Goal: Information Seeking & Learning: Check status

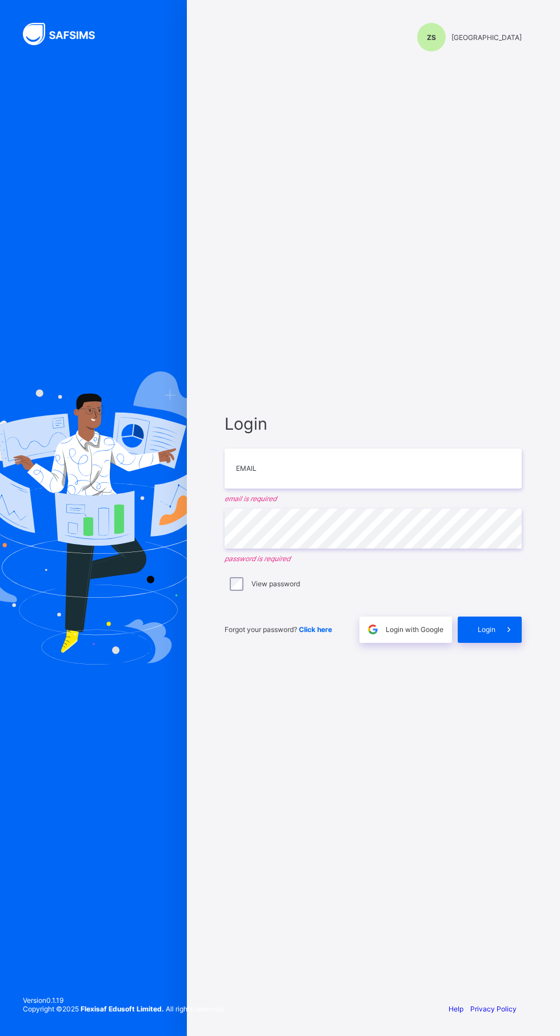
scroll to position [87, 0]
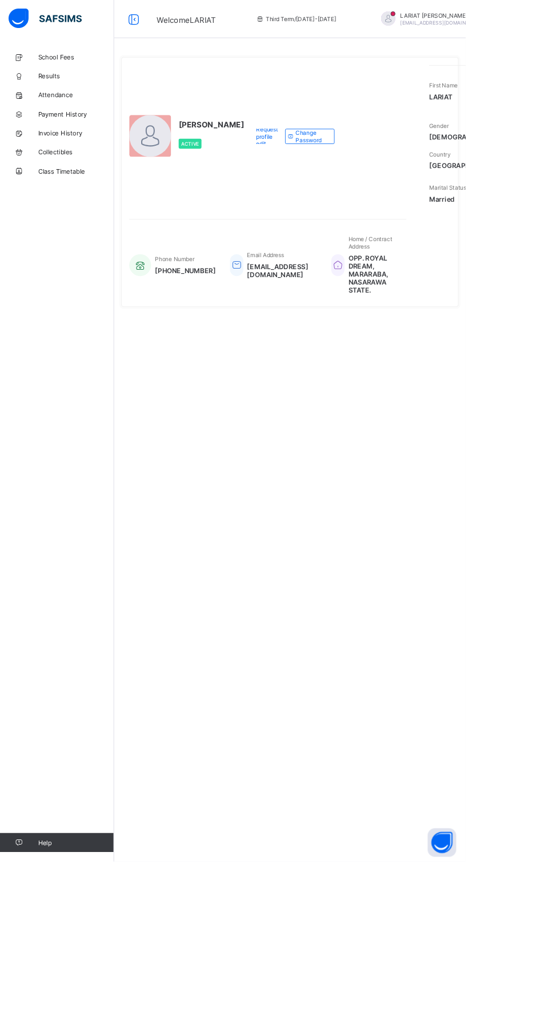
click at [549, 1031] on button "Open asap" at bounding box center [531, 1013] width 34 height 34
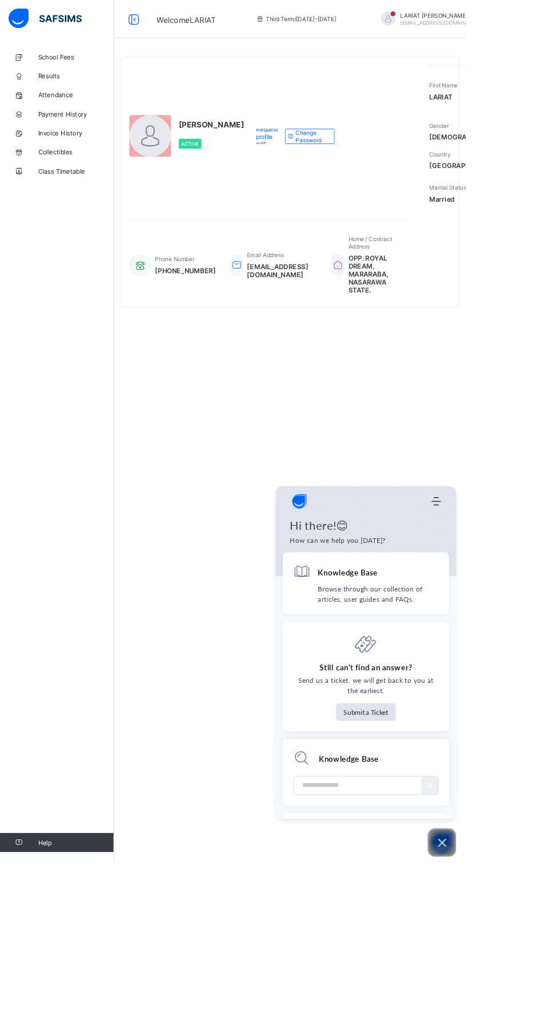
click at [69, 86] on link "Results" at bounding box center [68, 91] width 137 height 23
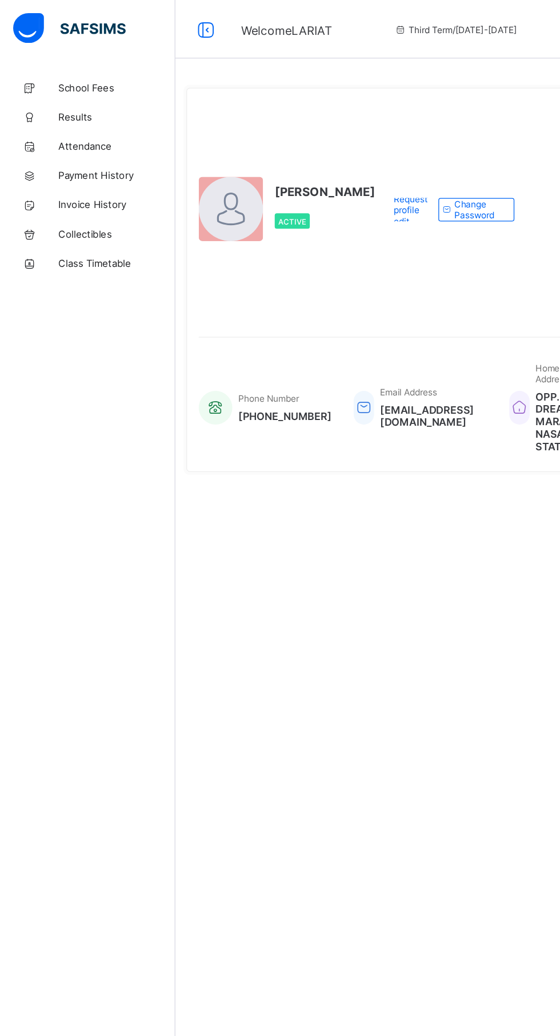
click at [198, 30] on span "Welcome LARIAT" at bounding box center [224, 23] width 71 height 11
click at [67, 183] on span "Collectibles" at bounding box center [91, 182] width 91 height 9
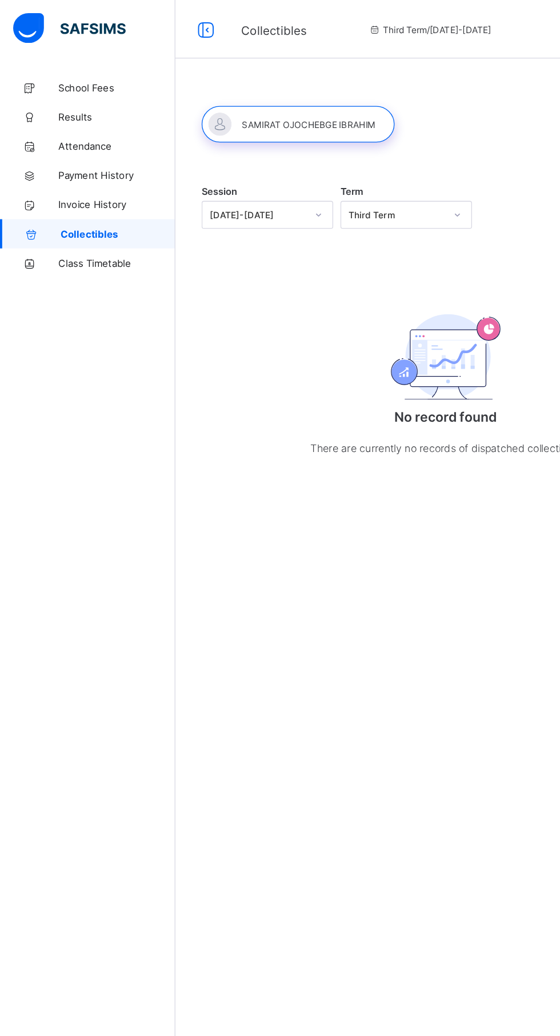
click at [69, 206] on span "Class Timetable" at bounding box center [91, 205] width 91 height 9
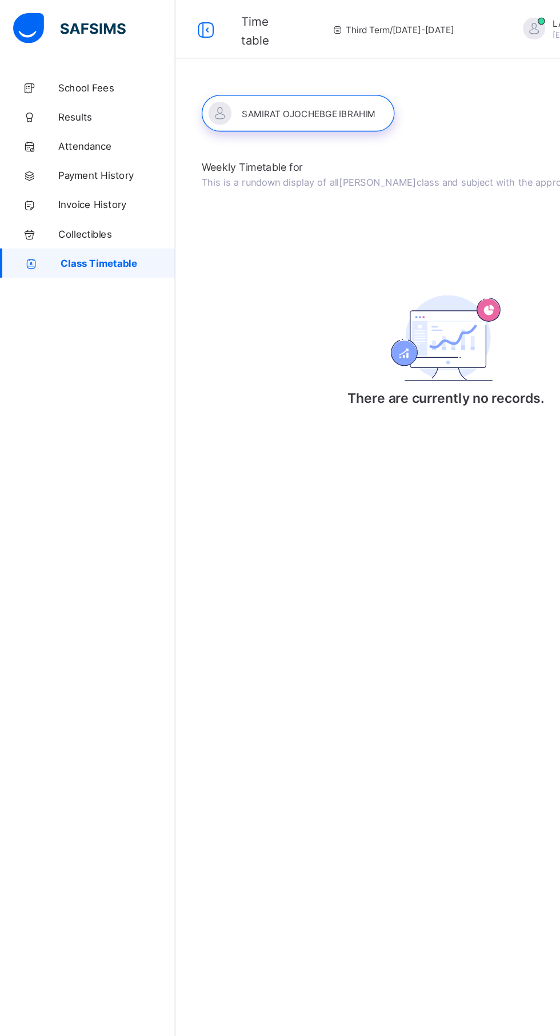
click at [49, 154] on link "Invoice History" at bounding box center [68, 160] width 137 height 23
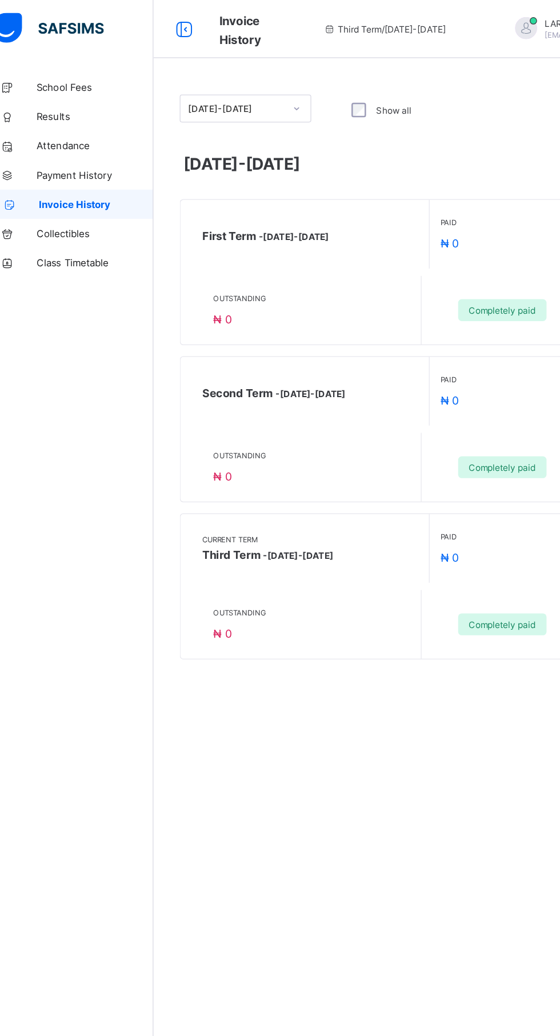
click at [59, 137] on span "Payment History" at bounding box center [91, 137] width 91 height 9
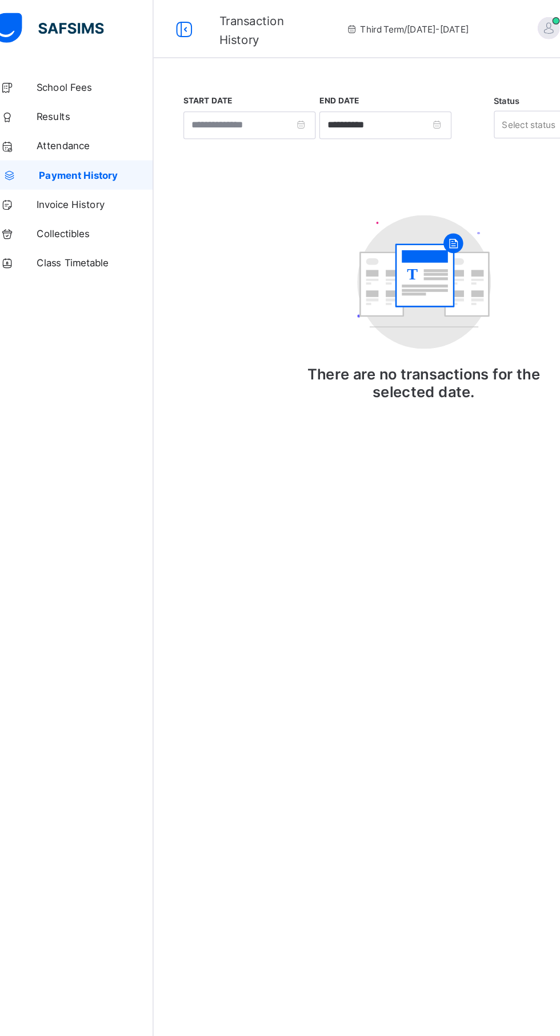
click at [62, 114] on span "Attendance" at bounding box center [91, 114] width 91 height 9
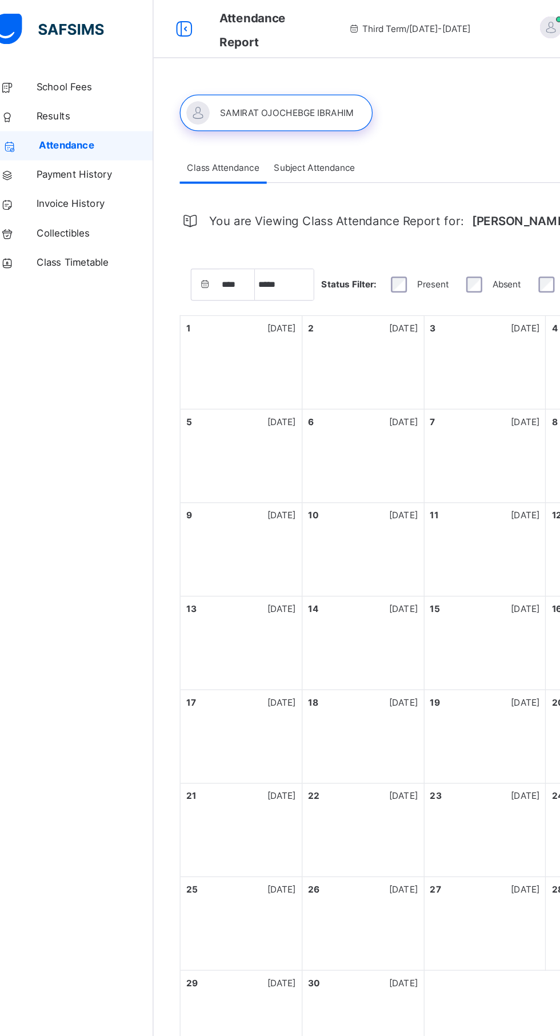
select select "****"
select select "*"
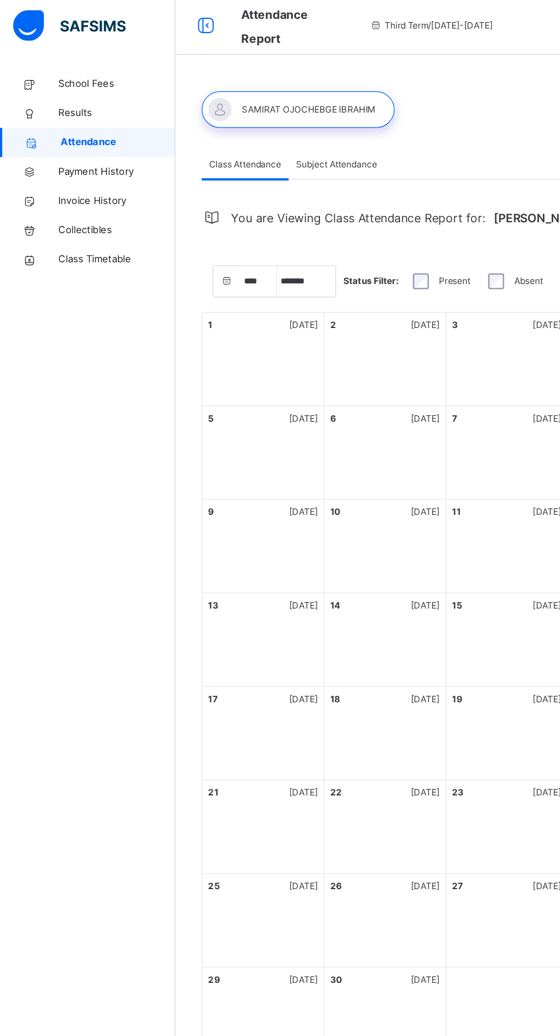
click at [264, 133] on span "Subject Attendance" at bounding box center [263, 131] width 63 height 10
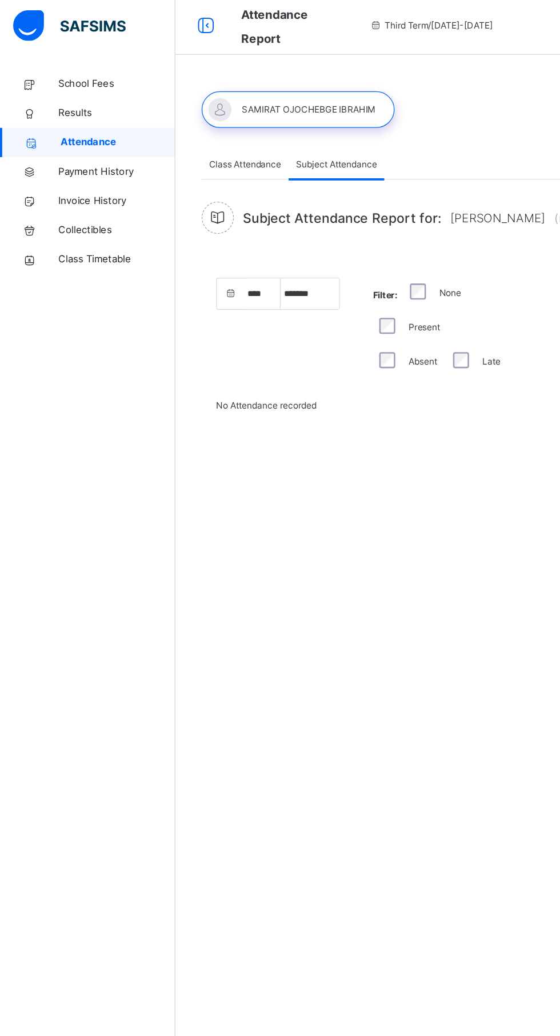
click at [51, 97] on link "Results" at bounding box center [68, 91] width 137 height 23
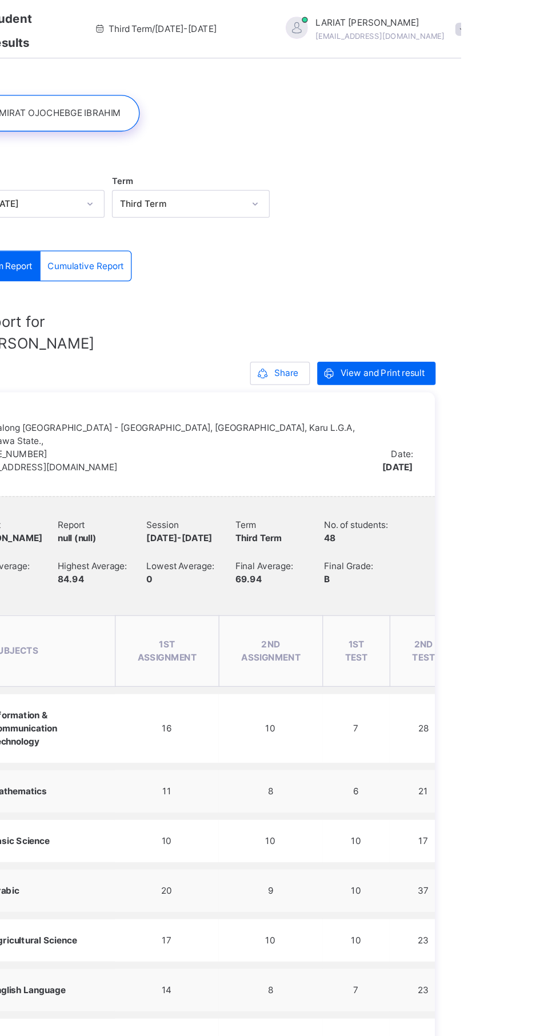
click at [482, 292] on span "View and Print result" at bounding box center [499, 292] width 66 height 10
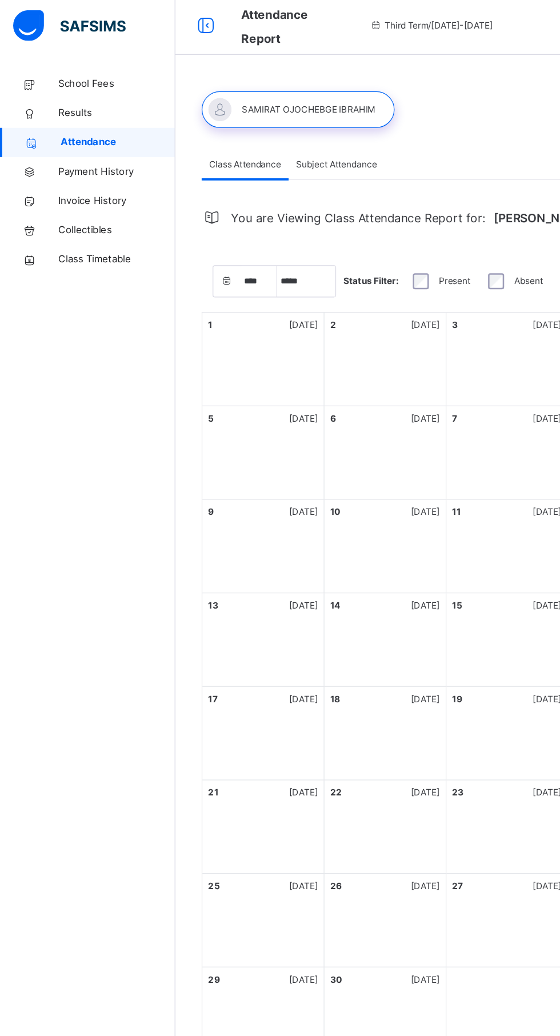
select select "****"
select select "*"
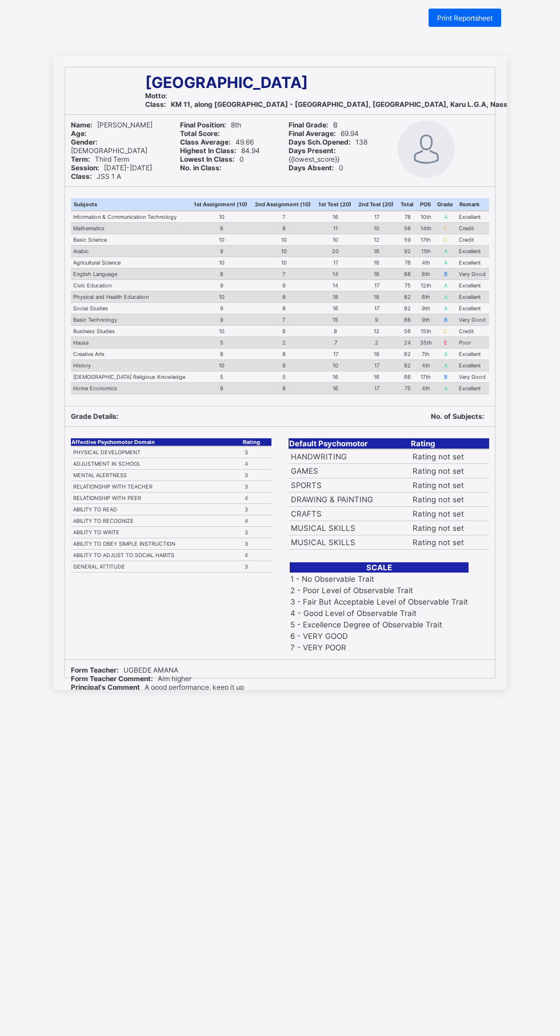
scroll to position [25, 0]
